Goal: Register for event/course

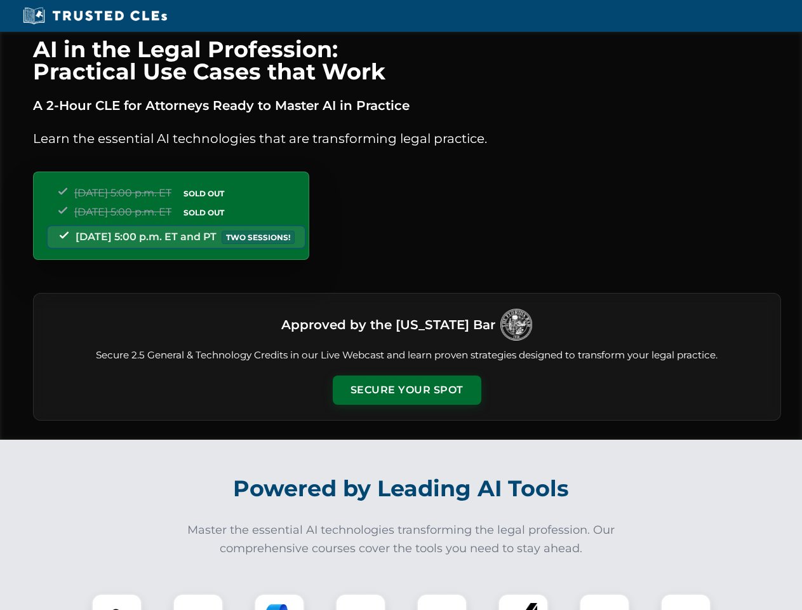
click at [406, 390] on button "Secure Your Spot" at bounding box center [407, 389] width 149 height 29
click at [117, 601] on img at bounding box center [116, 618] width 37 height 37
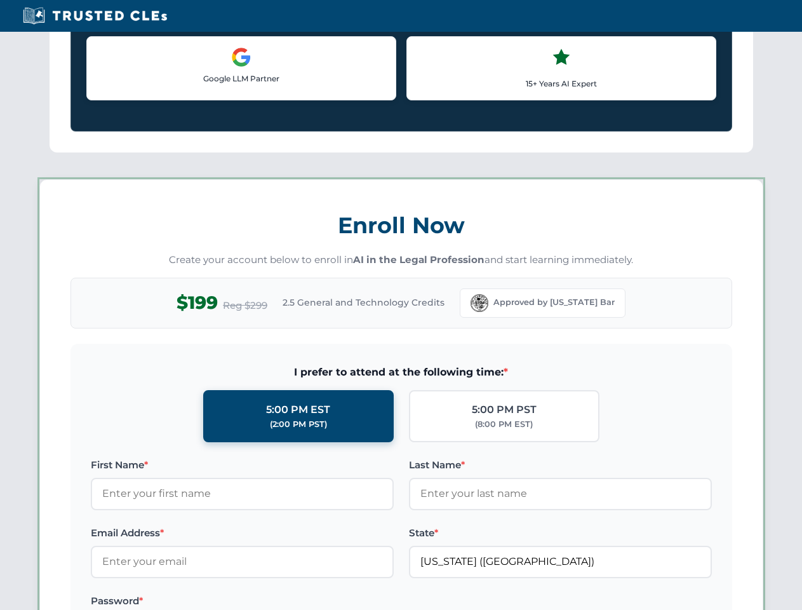
click at [279, 601] on label "Password *" at bounding box center [242, 600] width 303 height 15
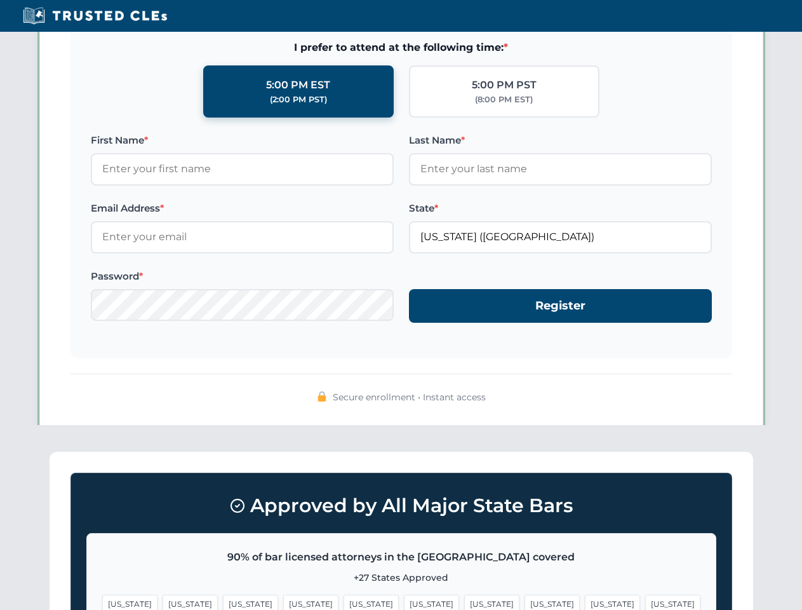
click at [585, 601] on span "[US_STATE]" at bounding box center [612, 603] width 55 height 18
